Goal: Information Seeking & Learning: Learn about a topic

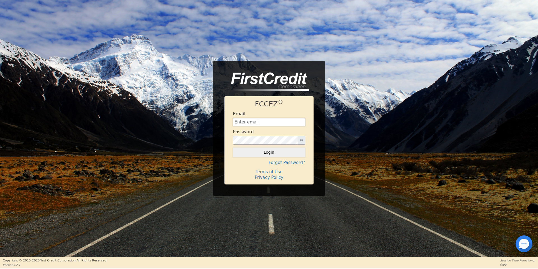
click at [253, 122] on input "text" at bounding box center [269, 122] width 72 height 8
type input "[EMAIL_ADDRESS][DOMAIN_NAME]"
click at [233, 148] on button "Login" at bounding box center [269, 153] width 72 height 10
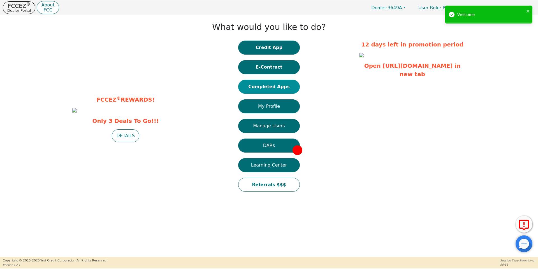
click at [275, 89] on button "Completed Apps" at bounding box center [269, 87] width 62 height 14
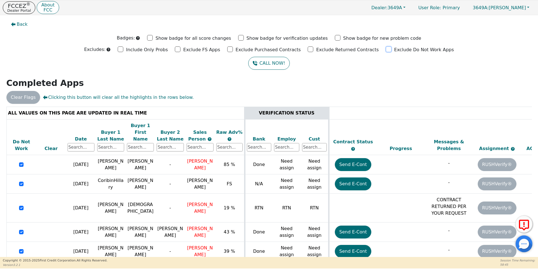
click at [386, 50] on input "Exclude Do Not Work Apps" at bounding box center [389, 50] width 6 height 6
checkbox input "true"
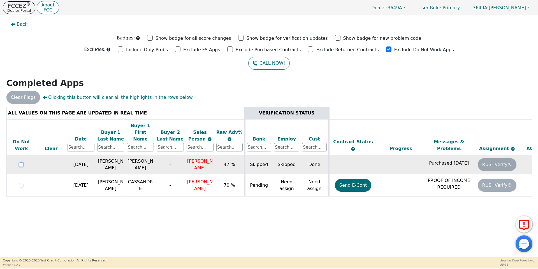
click at [22, 163] on input "checkbox" at bounding box center [21, 165] width 4 height 4
click at [20, 18] on div at bounding box center [269, 18] width 530 height 0
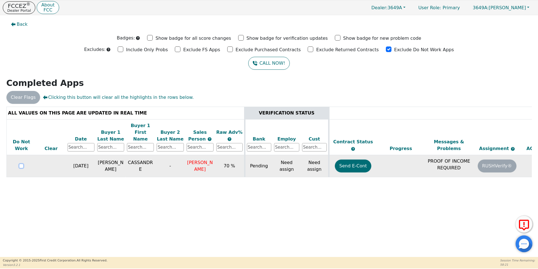
click at [20, 164] on input "checkbox" at bounding box center [21, 166] width 4 height 4
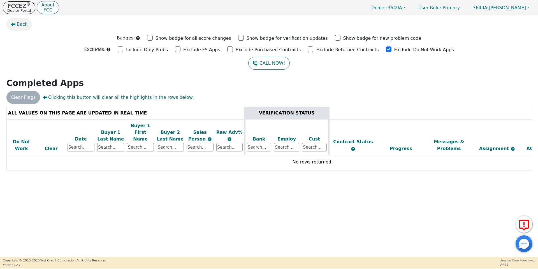
click at [19, 25] on span "Back" at bounding box center [22, 24] width 11 height 7
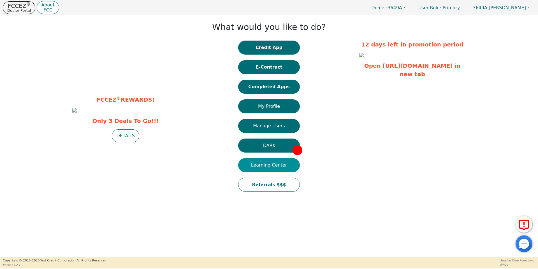
click at [266, 166] on button "Learning Center" at bounding box center [269, 165] width 62 height 14
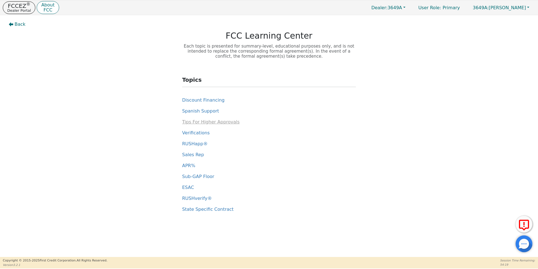
click at [202, 121] on span "Tips For Higher Approvals" at bounding box center [210, 121] width 57 height 5
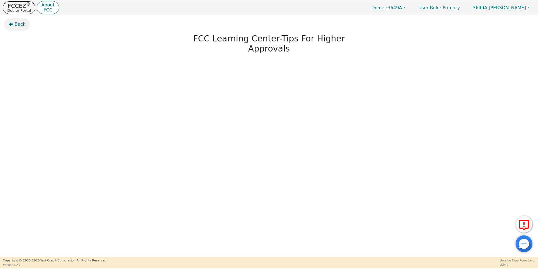
click at [16, 24] on span "Back" at bounding box center [20, 24] width 11 height 7
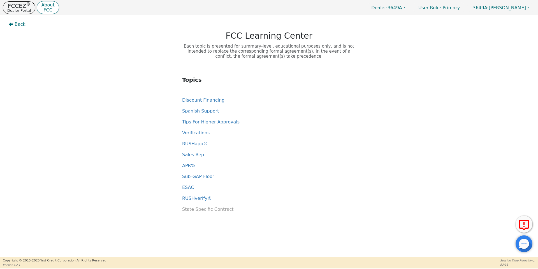
click at [212, 210] on span "State Specific Contract" at bounding box center [208, 209] width 52 height 5
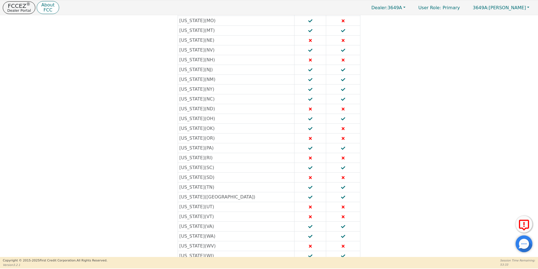
scroll to position [305, 0]
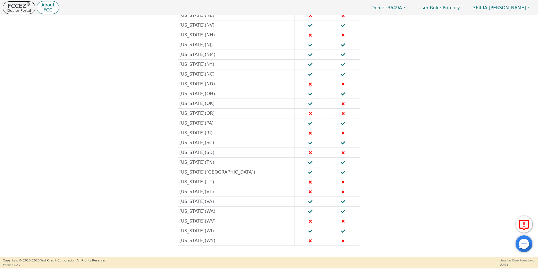
click at [191, 203] on td "[US_STATE] ( [GEOGRAPHIC_DATA] )" at bounding box center [236, 202] width 117 height 10
click at [309, 200] on td at bounding box center [311, 202] width 32 height 10
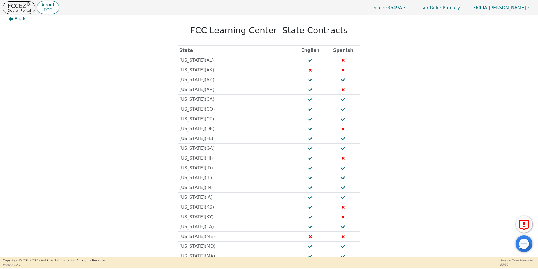
scroll to position [0, 0]
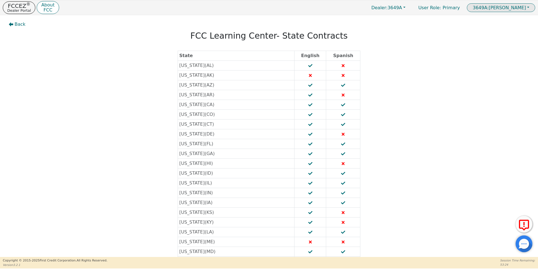
click at [530, 6] on button "3649A: [PERSON_NAME]" at bounding box center [501, 7] width 68 height 9
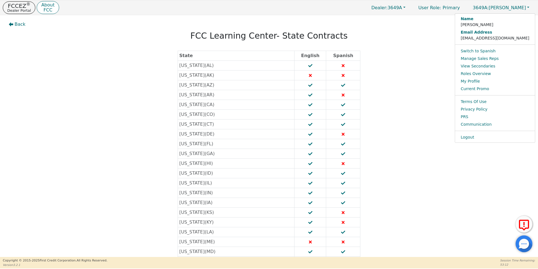
click at [464, 36] on div "Back FCC Learning Center - State Contracts State English Spanish [US_STATE] ( […" at bounding box center [269, 136] width 538 height 242
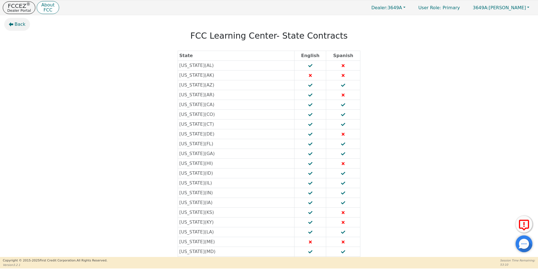
click at [19, 26] on span "Back" at bounding box center [20, 24] width 11 height 7
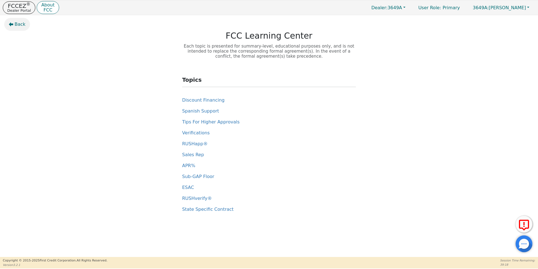
click at [20, 23] on span "Back" at bounding box center [20, 24] width 11 height 7
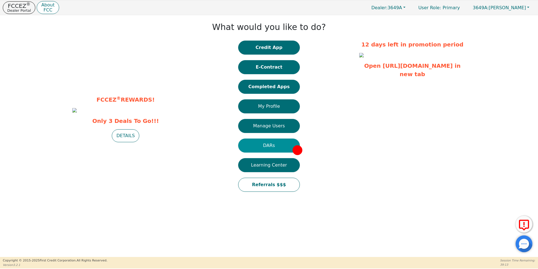
click at [280, 145] on button "DARs" at bounding box center [269, 146] width 62 height 14
